Goal: Transaction & Acquisition: Download file/media

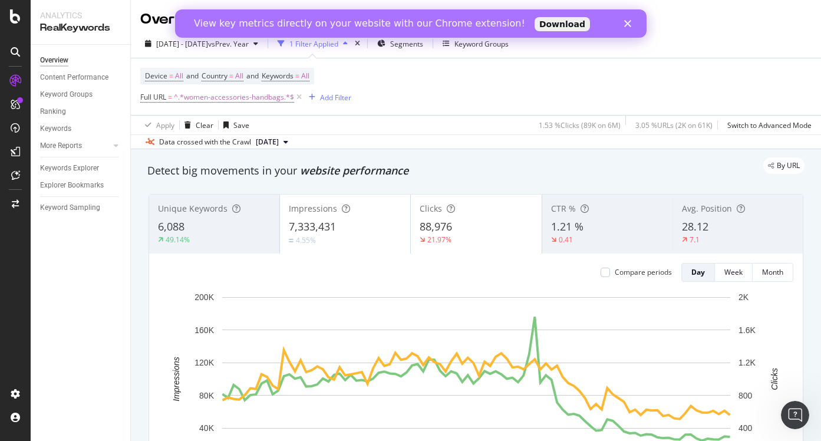
click at [627, 18] on div "View key metrics directly on your website with our Chrome extension! Download" at bounding box center [410, 23] width 472 height 19
click at [627, 25] on icon "Close" at bounding box center [627, 23] width 7 height 7
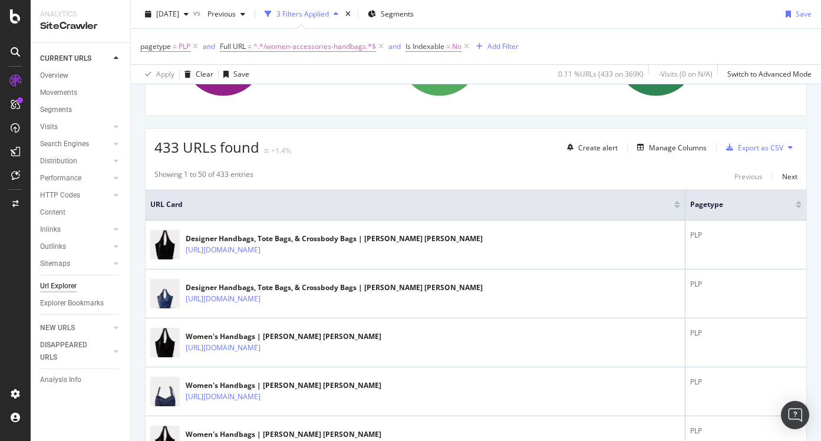
scroll to position [172, 0]
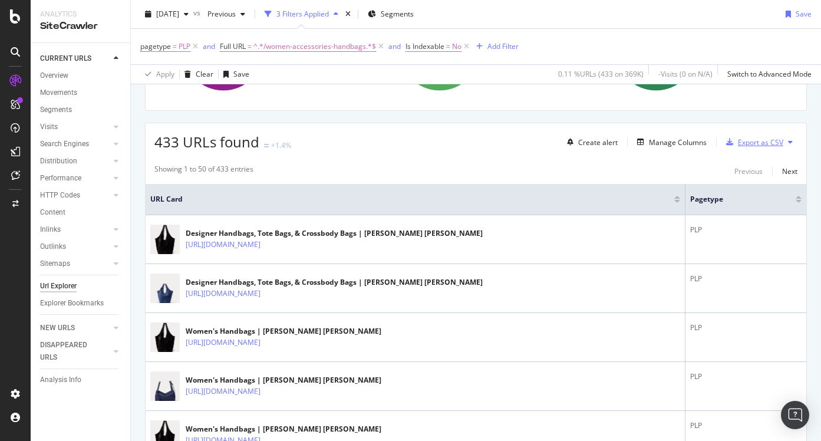
click at [766, 143] on div "Export as CSV" at bounding box center [760, 142] width 45 height 10
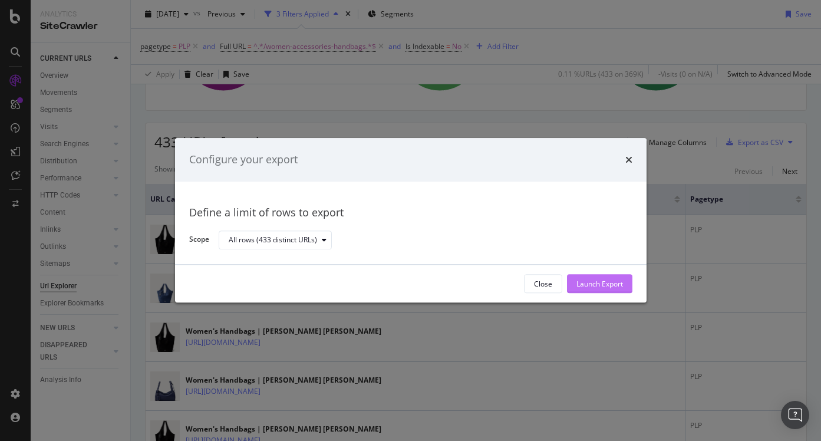
click at [595, 283] on div "Launch Export" at bounding box center [599, 284] width 47 height 10
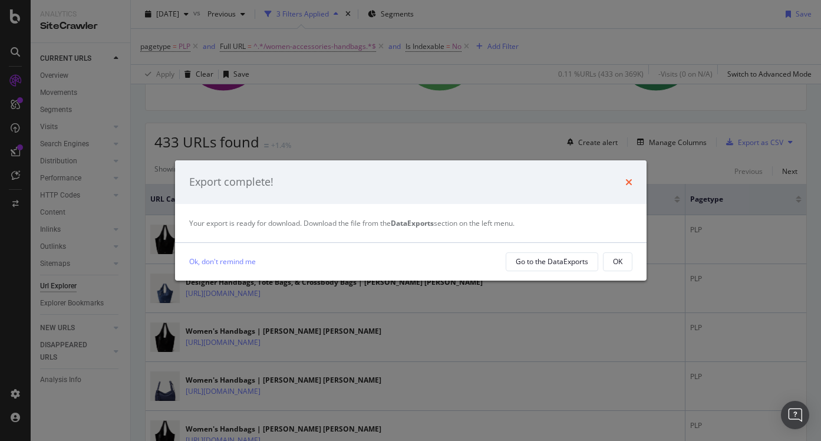
click at [631, 182] on icon "times" at bounding box center [628, 181] width 7 height 9
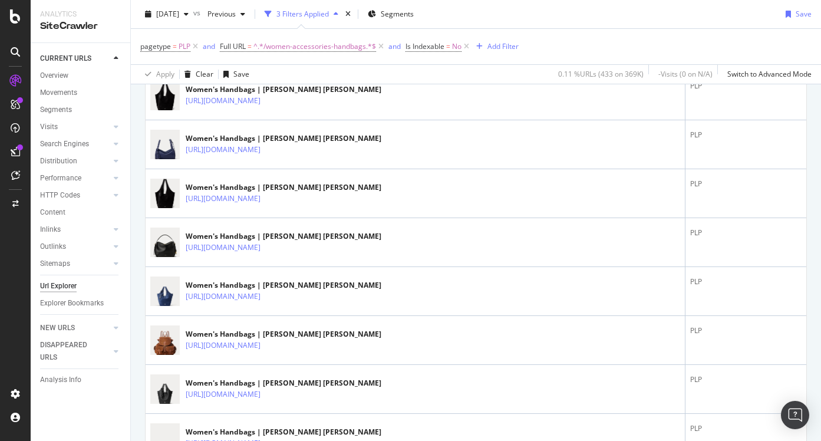
scroll to position [0, 0]
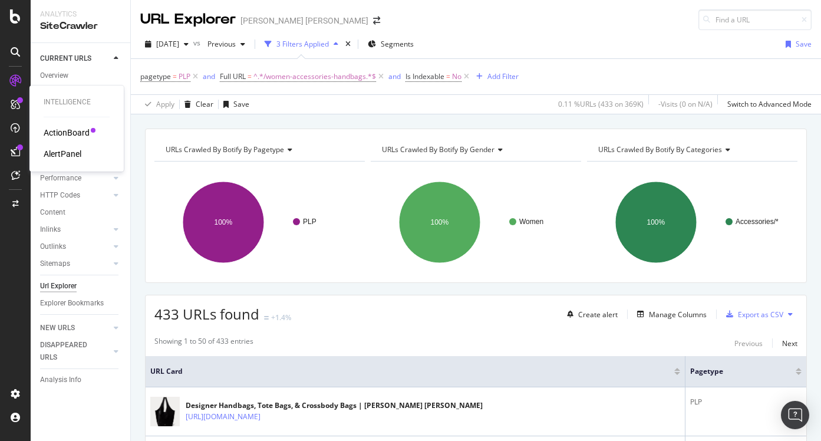
click at [60, 133] on div "ActionBoard" at bounding box center [67, 133] width 46 height 12
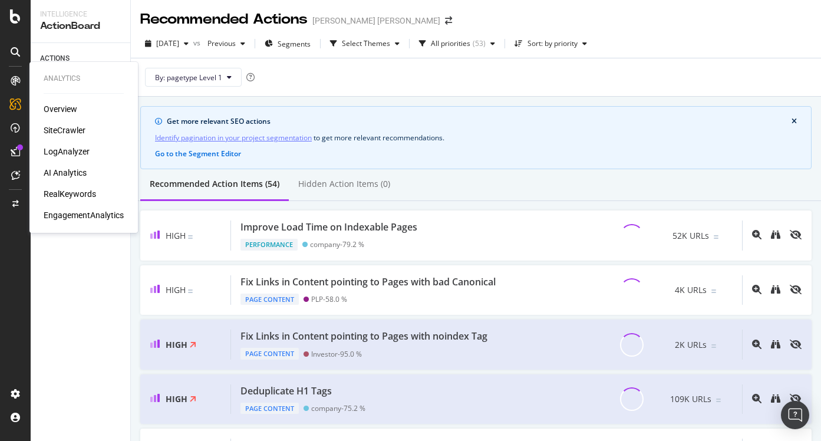
click at [17, 80] on icon at bounding box center [15, 80] width 9 height 9
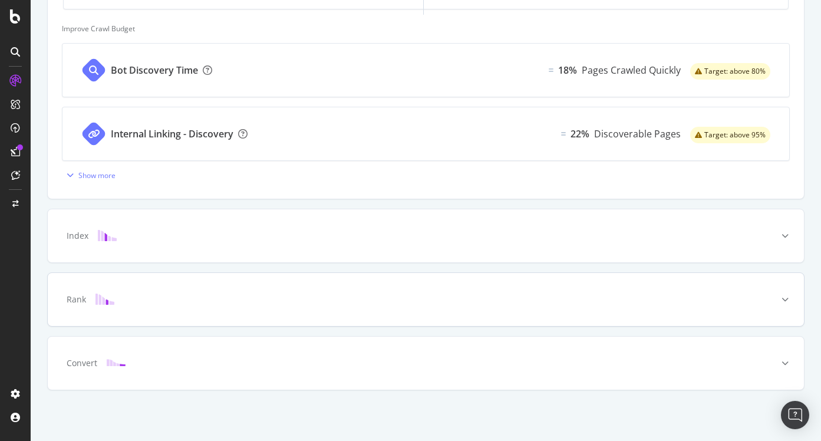
scroll to position [474, 0]
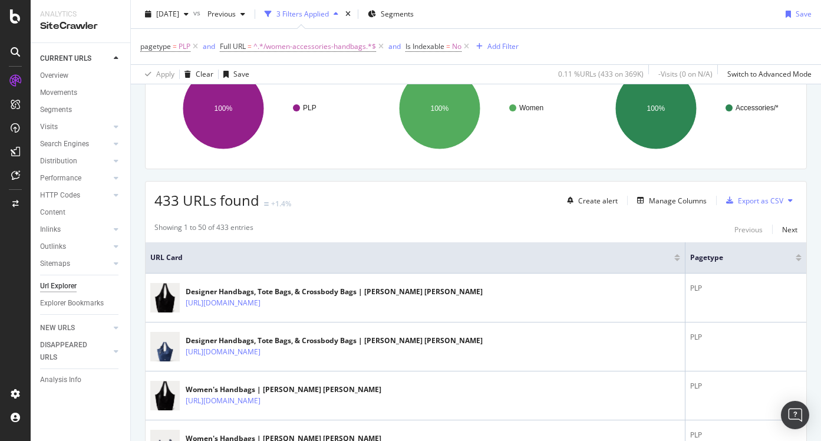
scroll to position [170, 0]
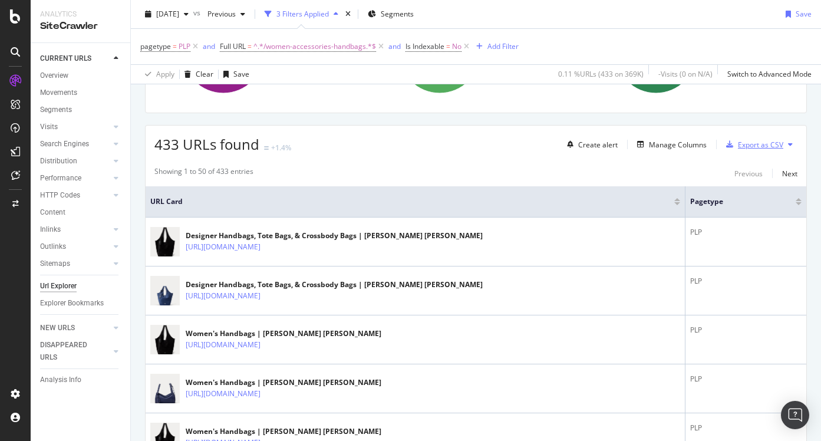
click at [756, 144] on div "Export as CSV" at bounding box center [760, 145] width 45 height 10
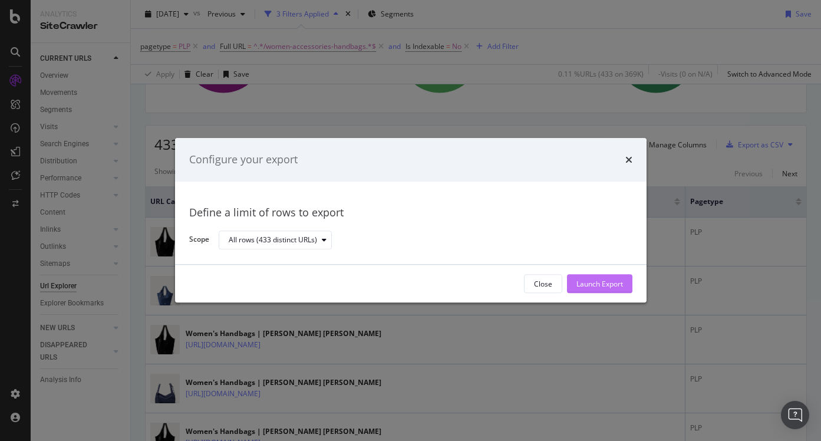
click at [588, 285] on div "Launch Export" at bounding box center [599, 284] width 47 height 10
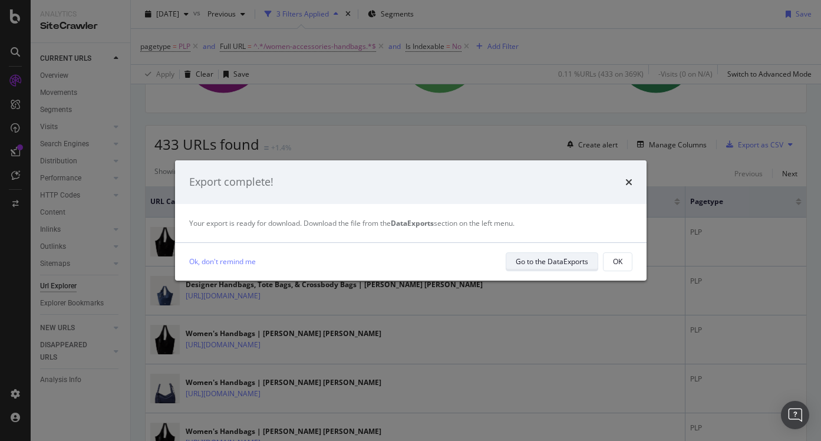
click at [558, 262] on div "Go to the DataExports" at bounding box center [552, 261] width 72 height 10
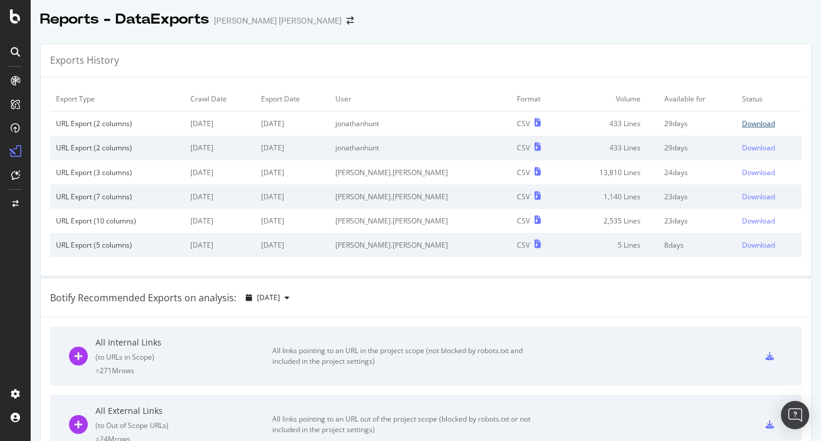
click at [761, 125] on div "Download" at bounding box center [758, 123] width 33 height 10
